Goal: Task Accomplishment & Management: Manage account settings

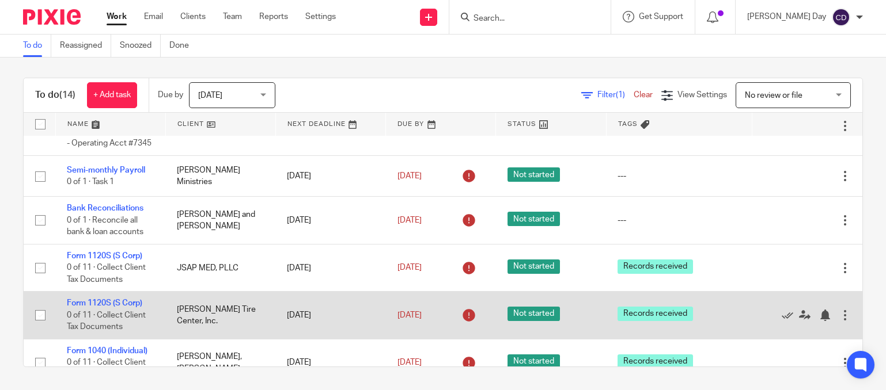
scroll to position [269, 0]
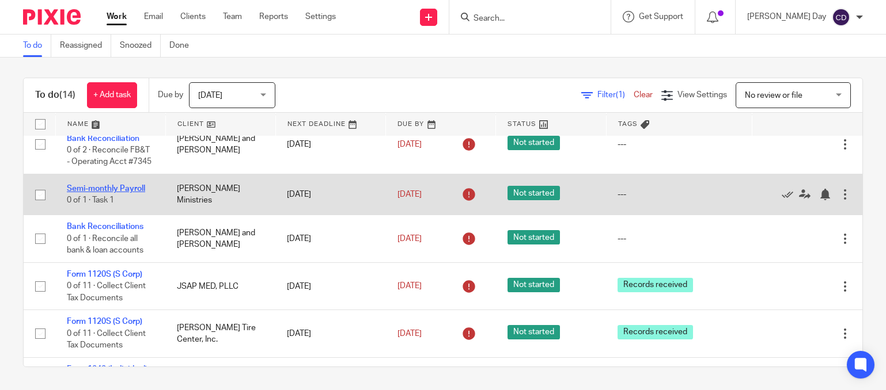
click at [122, 193] on link "Semi-monthly Payroll" at bounding box center [106, 189] width 78 height 8
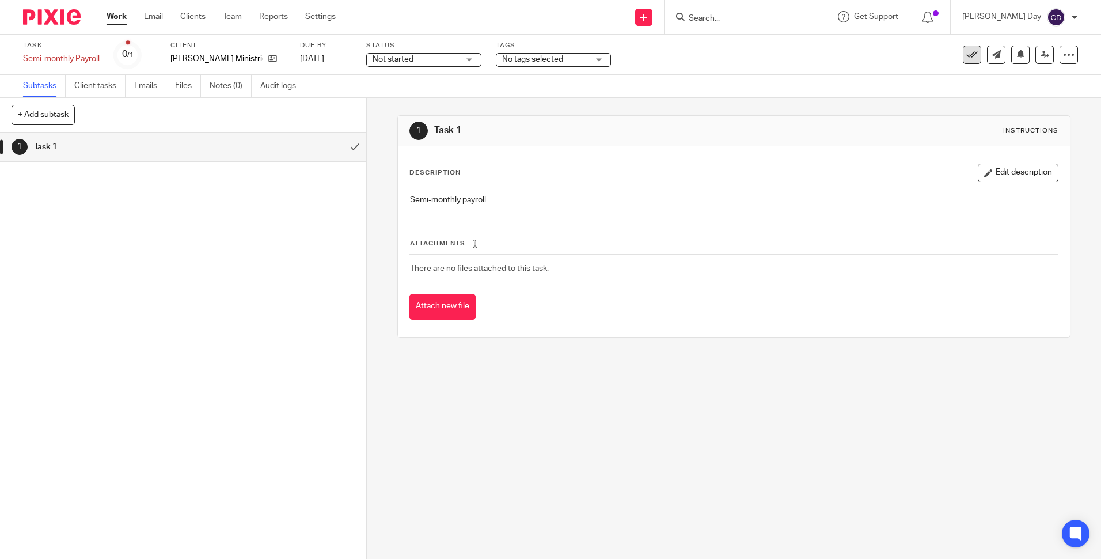
click at [966, 58] on icon at bounding box center [972, 55] width 12 height 12
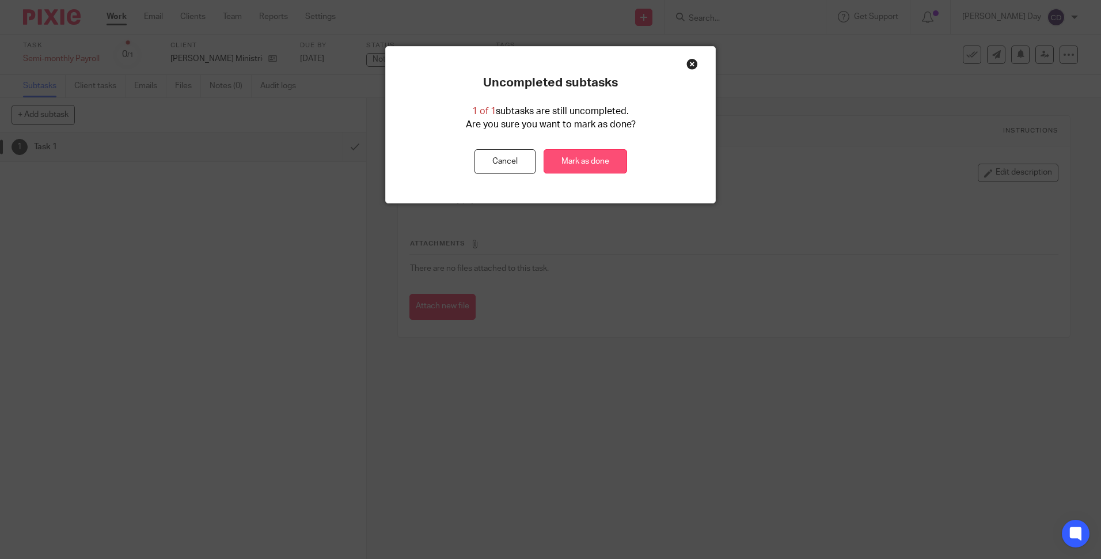
click at [576, 157] on link "Mark as done" at bounding box center [585, 161] width 83 height 25
